Goal: Information Seeking & Learning: Learn about a topic

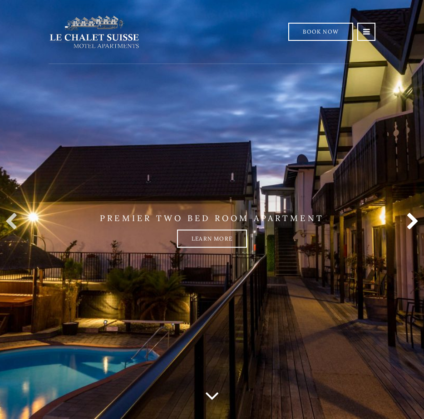
click at [406, 222] on link at bounding box center [411, 222] width 18 height 18
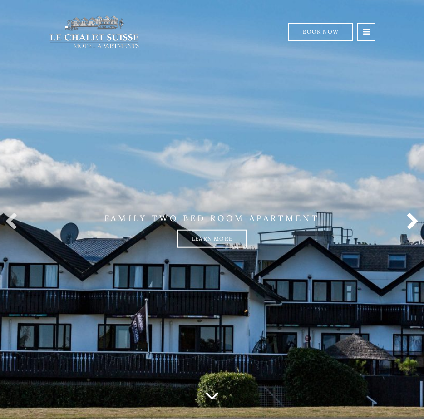
click at [404, 222] on link at bounding box center [411, 222] width 18 height 18
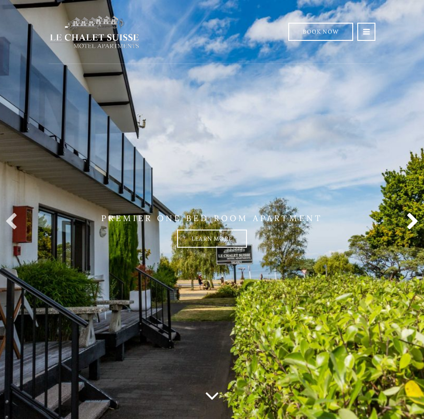
click at [404, 222] on link at bounding box center [411, 222] width 18 height 18
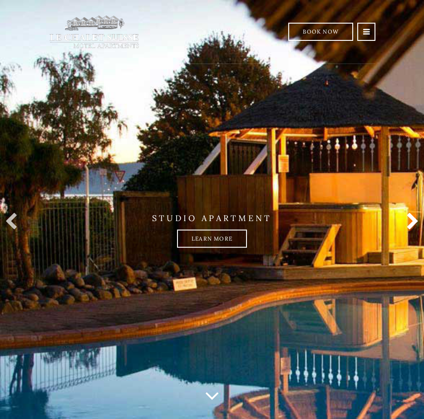
click at [404, 222] on link at bounding box center [411, 222] width 18 height 18
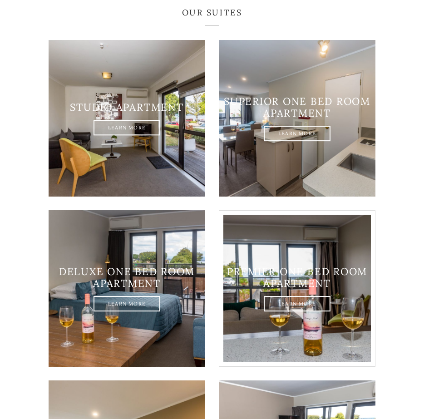
scroll to position [606, 0]
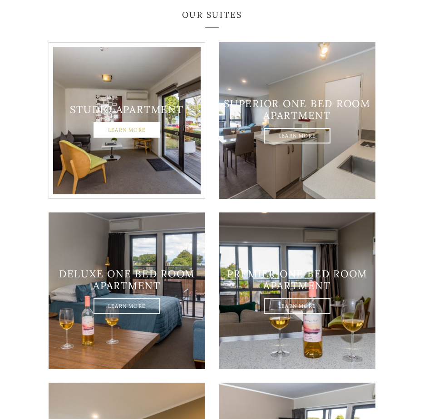
click at [138, 124] on link "Learn More" at bounding box center [127, 129] width 67 height 15
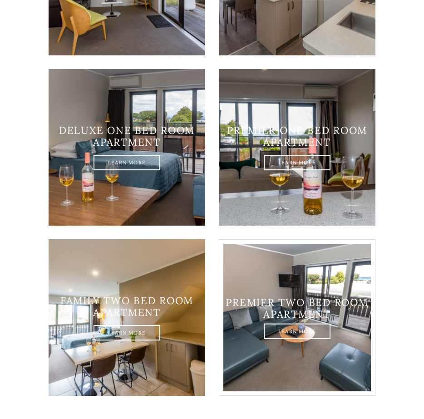
scroll to position [758, 0]
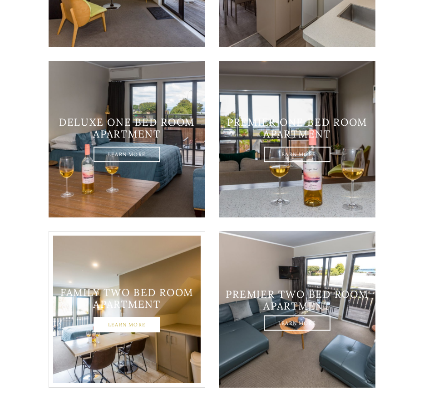
click at [130, 324] on link "Learn More" at bounding box center [127, 325] width 67 height 15
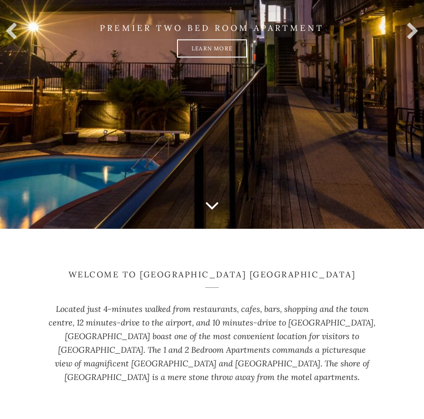
scroll to position [0, 0]
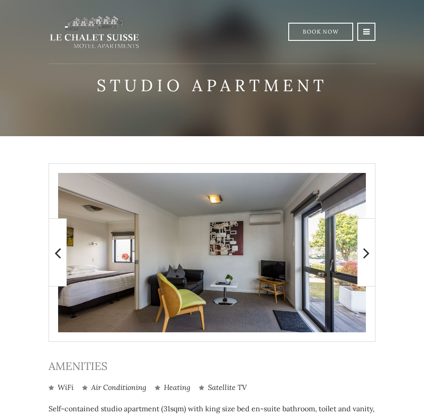
scroll to position [151, 0]
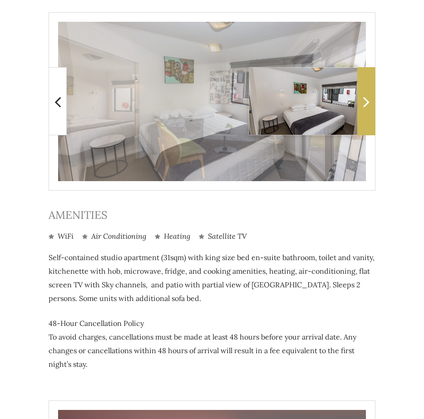
click at [372, 94] on span at bounding box center [367, 101] width 18 height 68
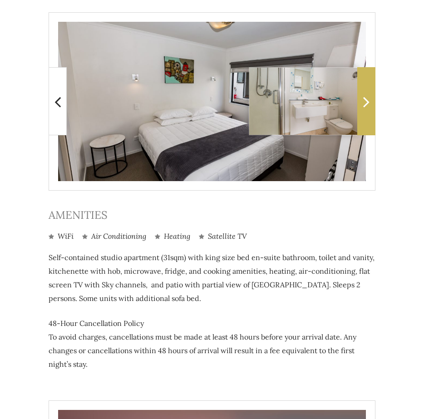
click at [364, 107] on icon at bounding box center [367, 102] width 6 height 18
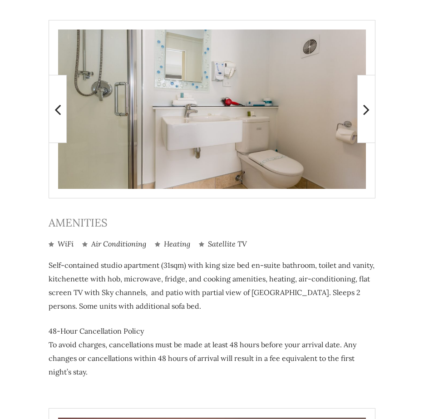
scroll to position [0, 0]
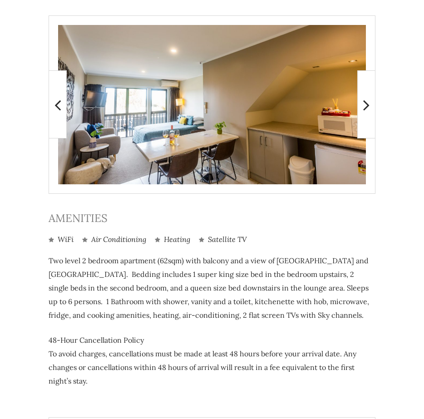
scroll to position [151, 0]
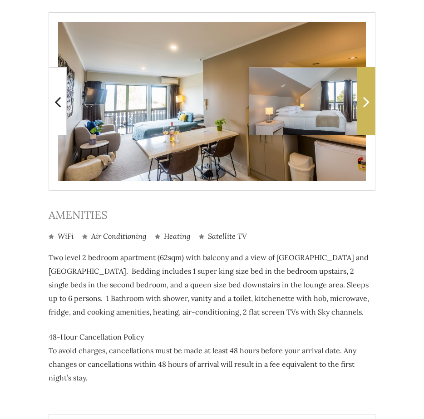
click at [367, 108] on icon at bounding box center [367, 102] width 6 height 18
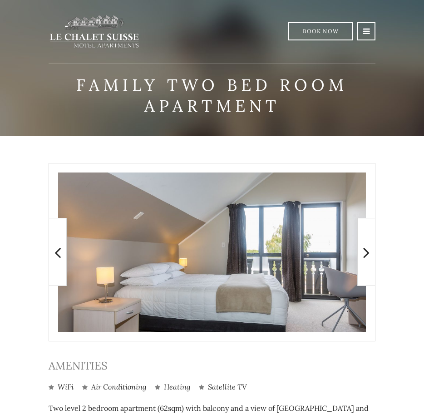
scroll to position [0, 0]
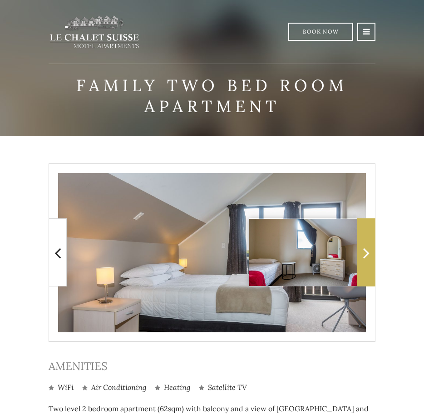
click at [364, 253] on icon at bounding box center [367, 253] width 6 height 18
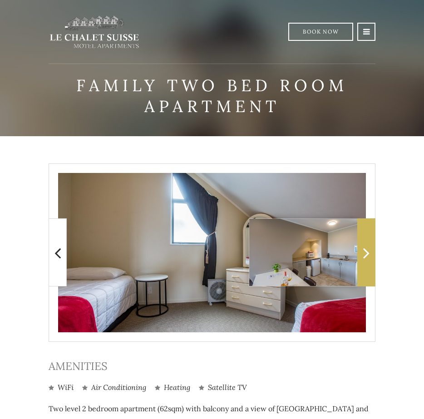
click at [364, 253] on icon at bounding box center [367, 253] width 6 height 18
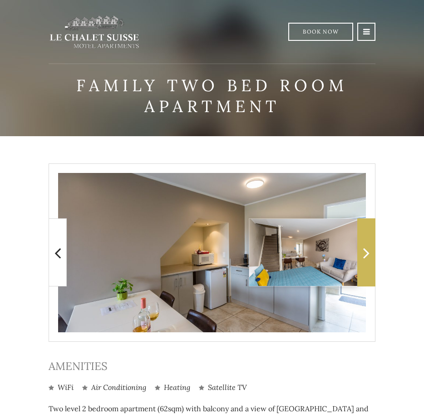
click at [364, 253] on icon at bounding box center [367, 253] width 6 height 18
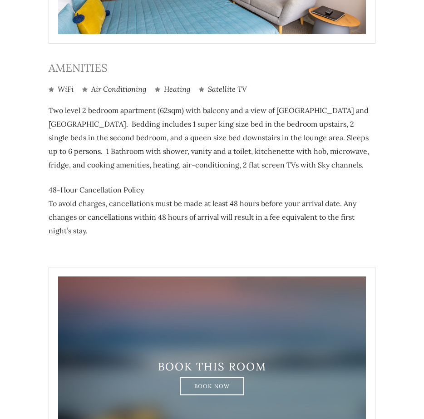
scroll to position [303, 0]
